Goal: Navigation & Orientation: Understand site structure

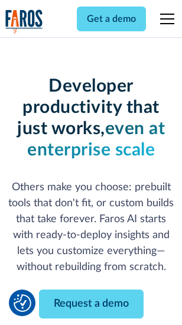
scroll to position [141, 0]
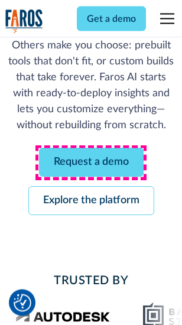
click at [91, 163] on link "Request a demo" at bounding box center [91, 162] width 105 height 29
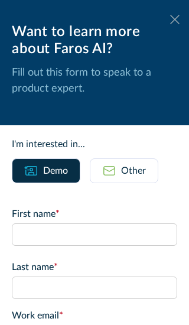
click at [170, 20] on icon at bounding box center [174, 19] width 9 height 9
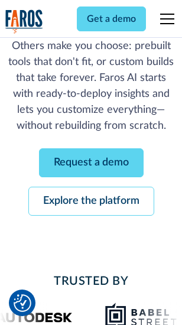
scroll to position [180, 0]
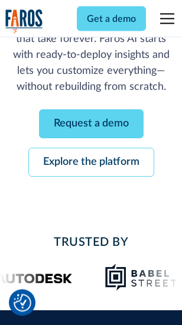
click at [91, 163] on link "Explore the platform" at bounding box center [91, 162] width 126 height 29
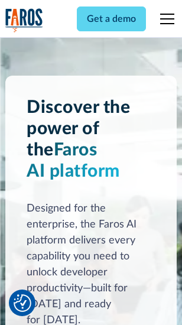
scroll to position [9005, 0]
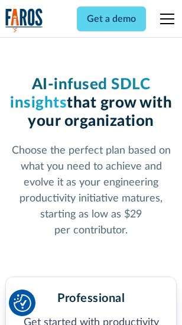
scroll to position [1874, 0]
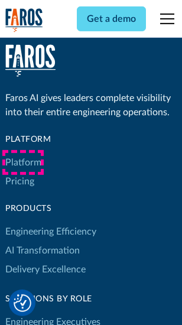
click at [23, 163] on link "Platform" at bounding box center [23, 162] width 36 height 19
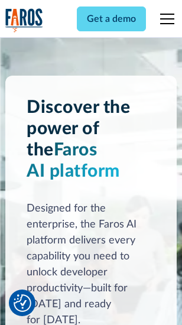
scroll to position [9385, 0]
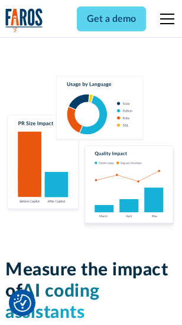
scroll to position [7380, 0]
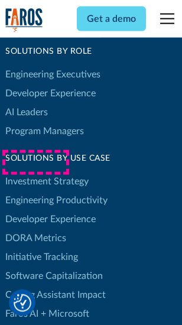
click at [35, 229] on link "DORA Metrics" at bounding box center [35, 238] width 61 height 19
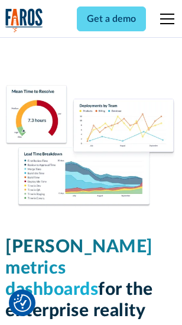
scroll to position [5234, 0]
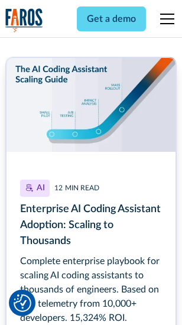
scroll to position [5385, 0]
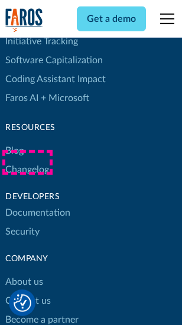
click at [27, 163] on link "Changelog" at bounding box center [27, 169] width 44 height 19
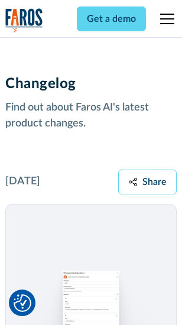
scroll to position [14496, 0]
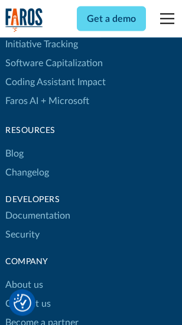
click at [24, 276] on link "About us" at bounding box center [24, 285] width 38 height 19
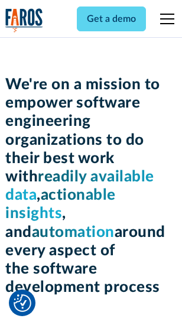
scroll to position [4088, 0]
